Goal: Information Seeking & Learning: Learn about a topic

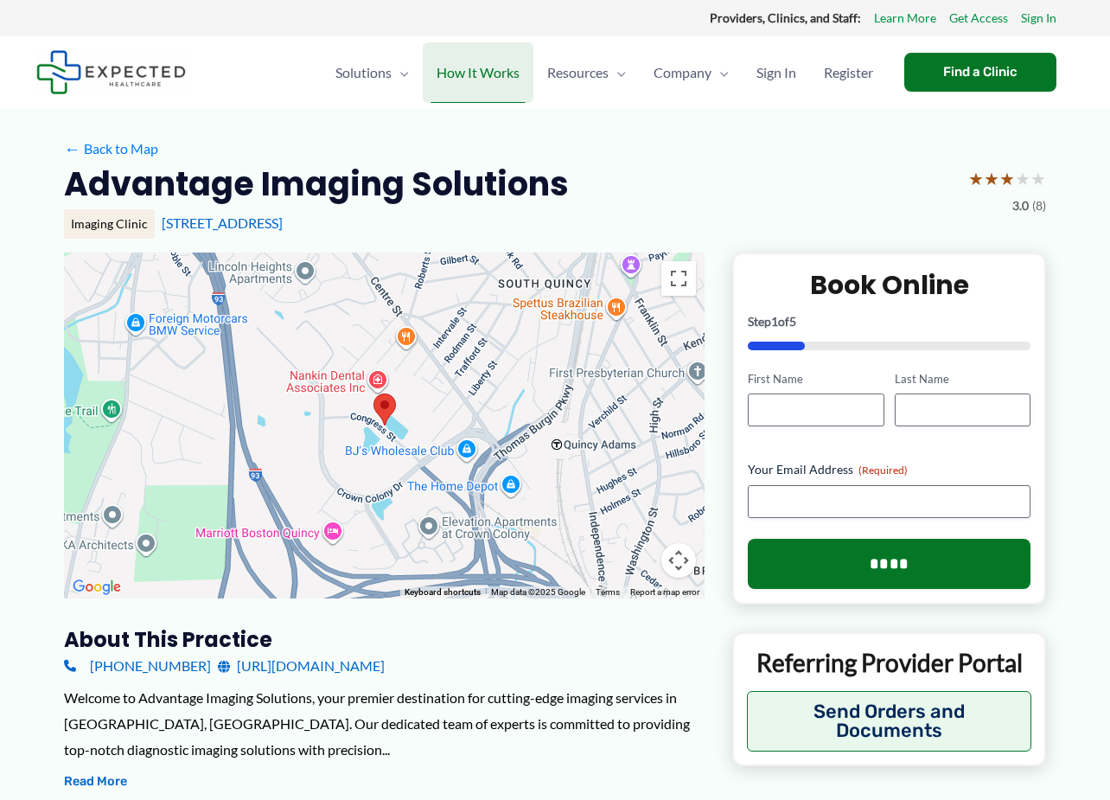
click at [516, 85] on link "How It Works" at bounding box center [478, 72] width 111 height 61
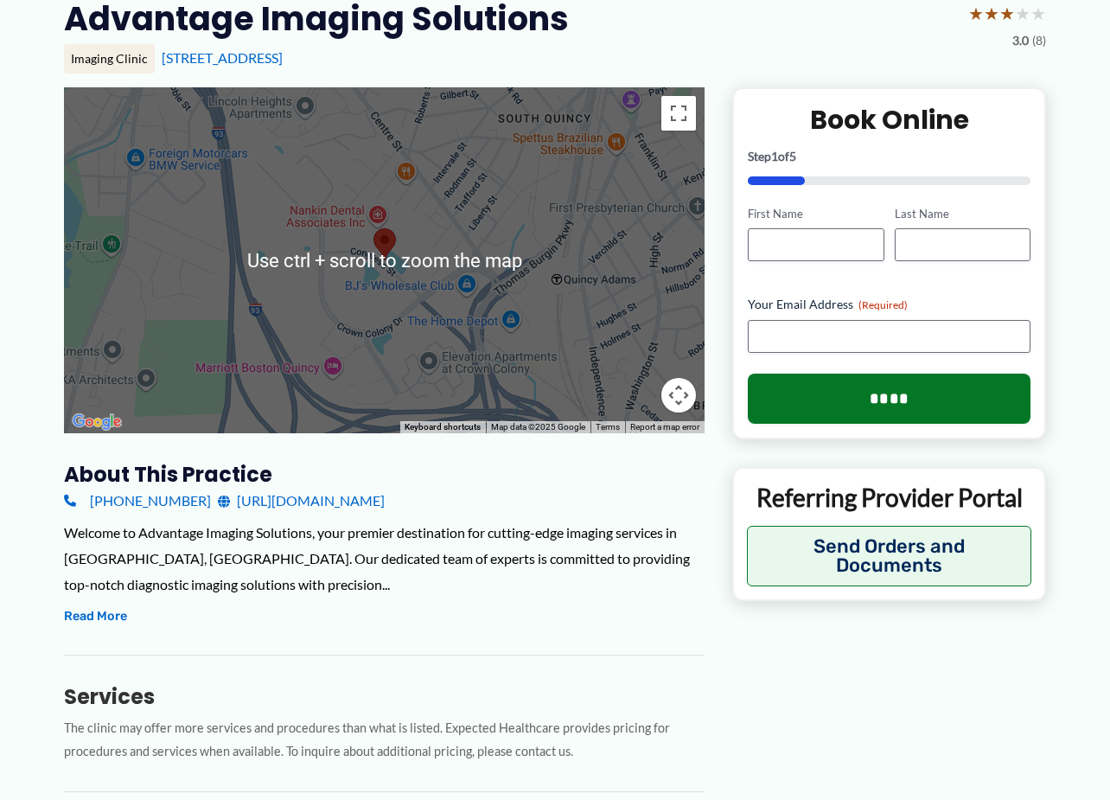
scroll to position [259, 0]
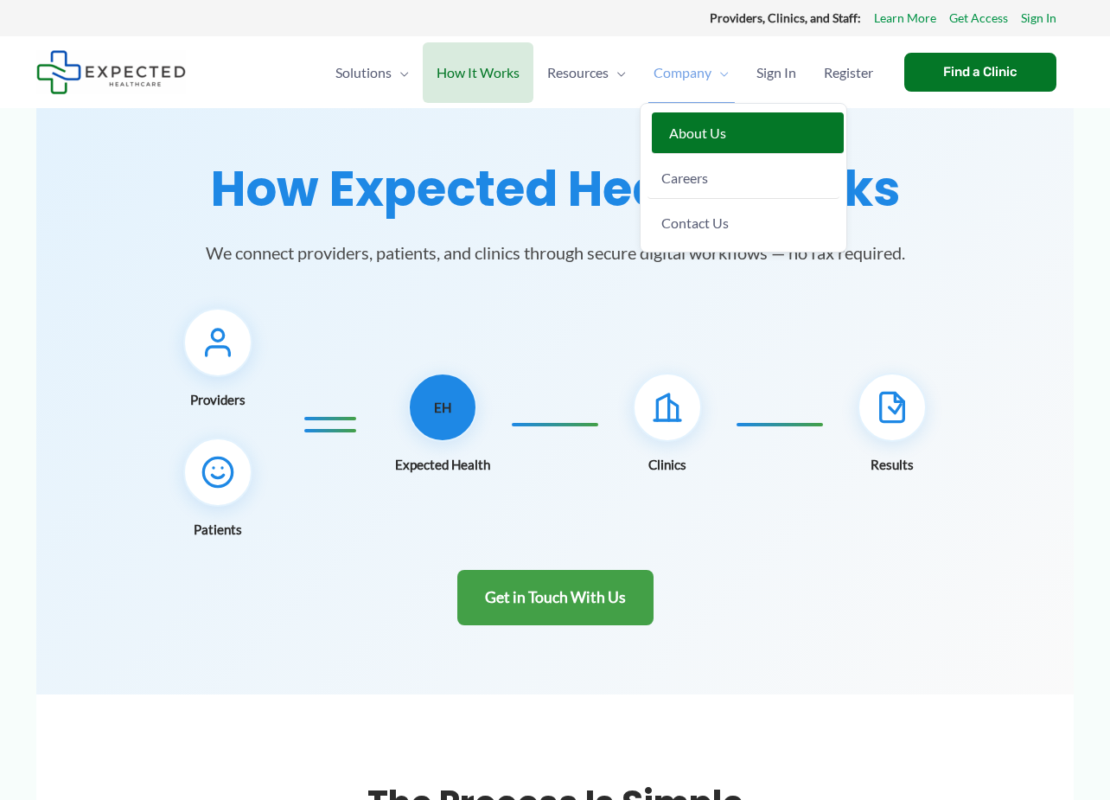
click at [689, 141] on link "About Us" at bounding box center [748, 133] width 192 height 42
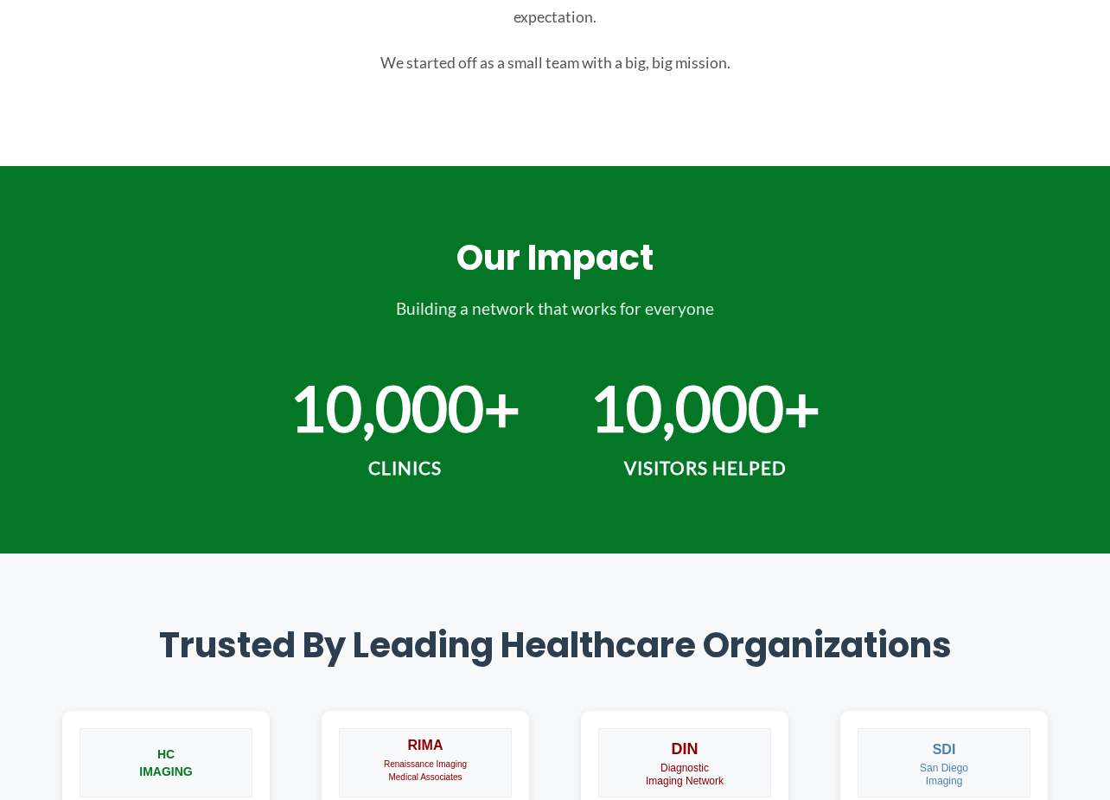
scroll to position [510, 0]
